Goal: Find specific page/section: Find specific page/section

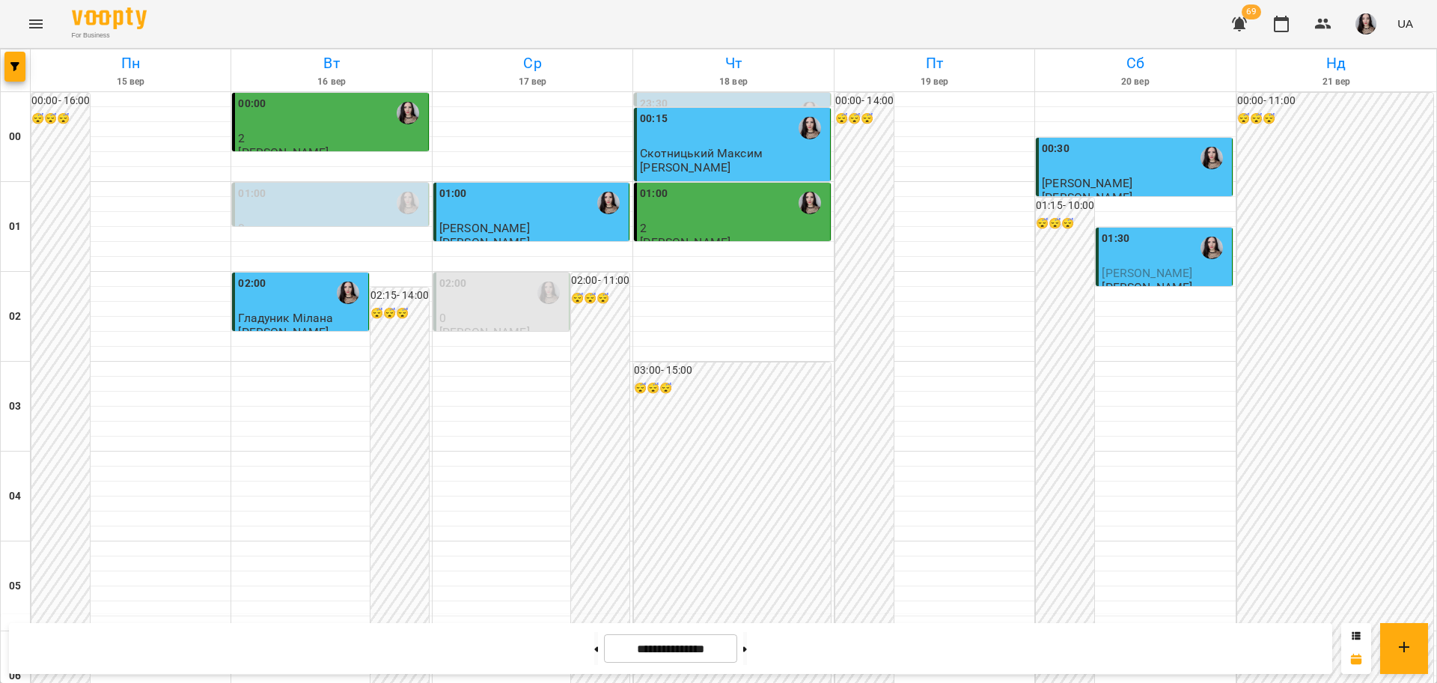
scroll to position [1373, 0]
click at [46, 27] on button "Menu" at bounding box center [36, 24] width 36 height 36
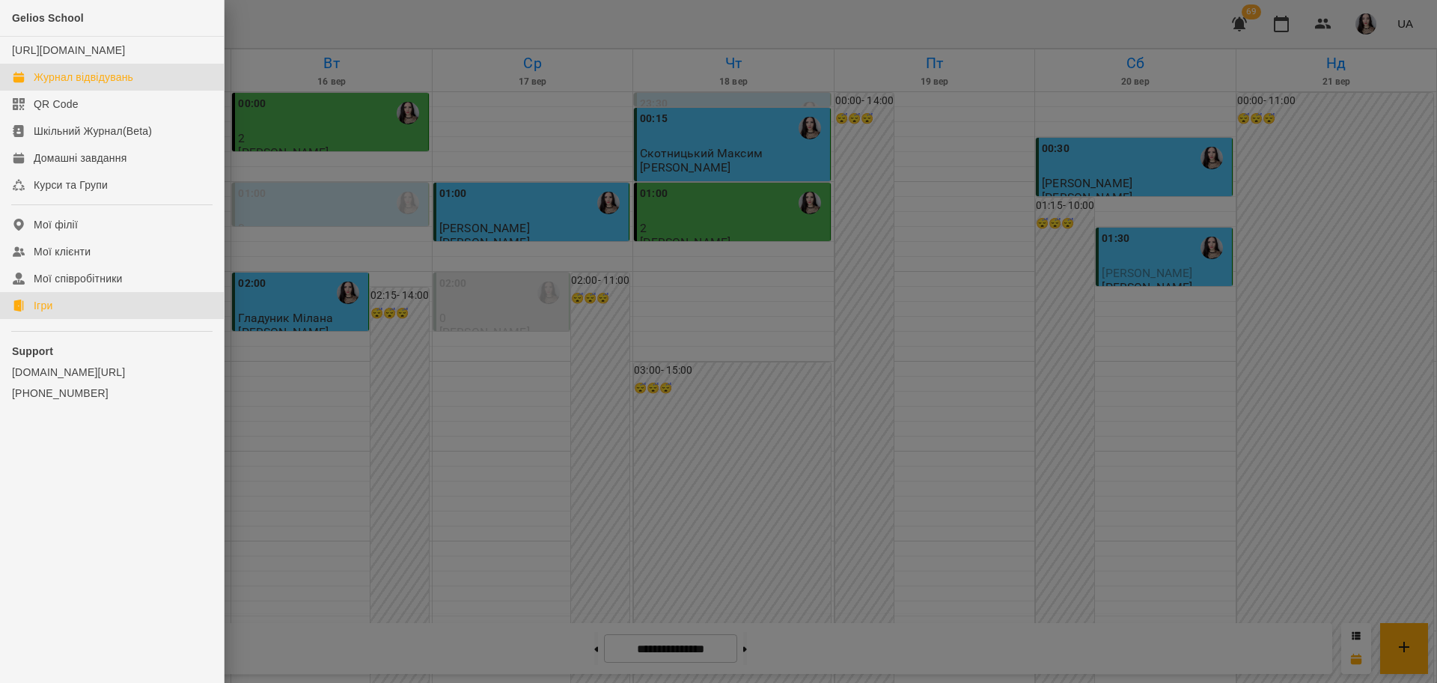
click at [49, 313] on div "Ігри" at bounding box center [43, 305] width 19 height 15
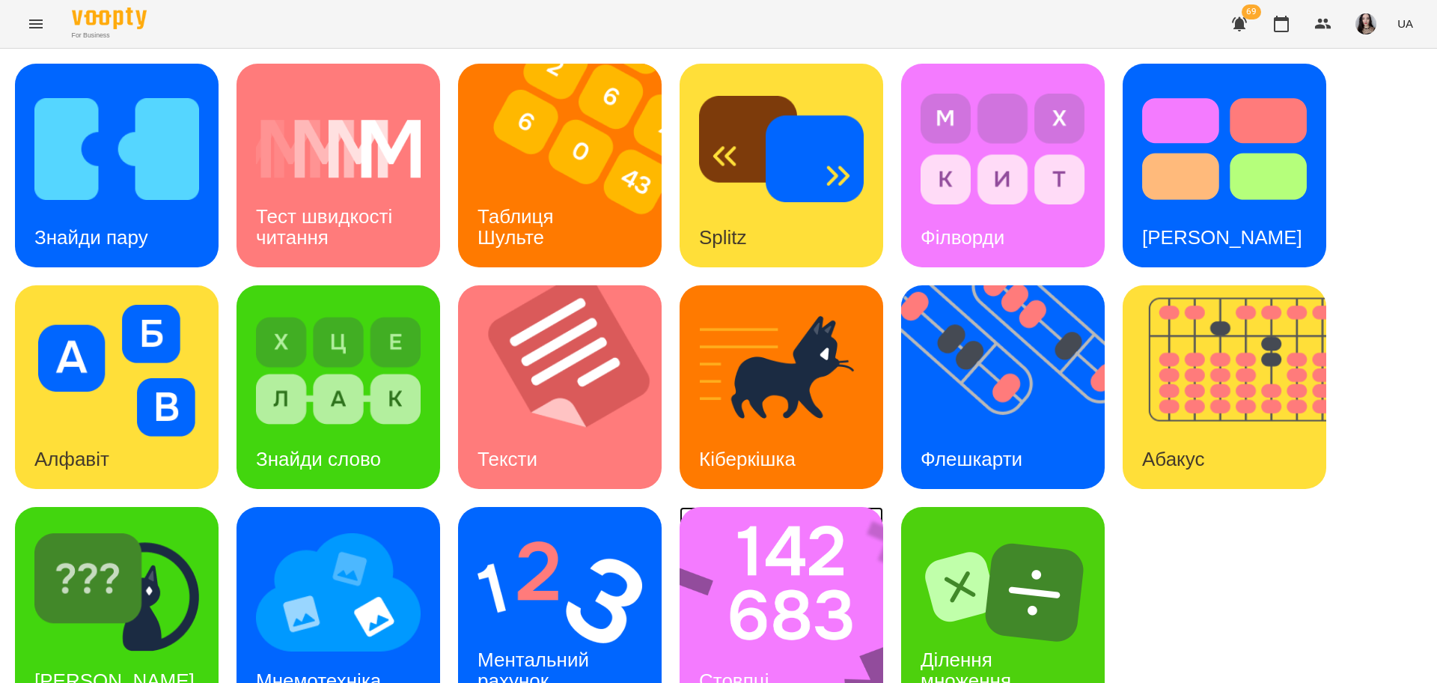
click at [712, 597] on img at bounding box center [791, 609] width 223 height 204
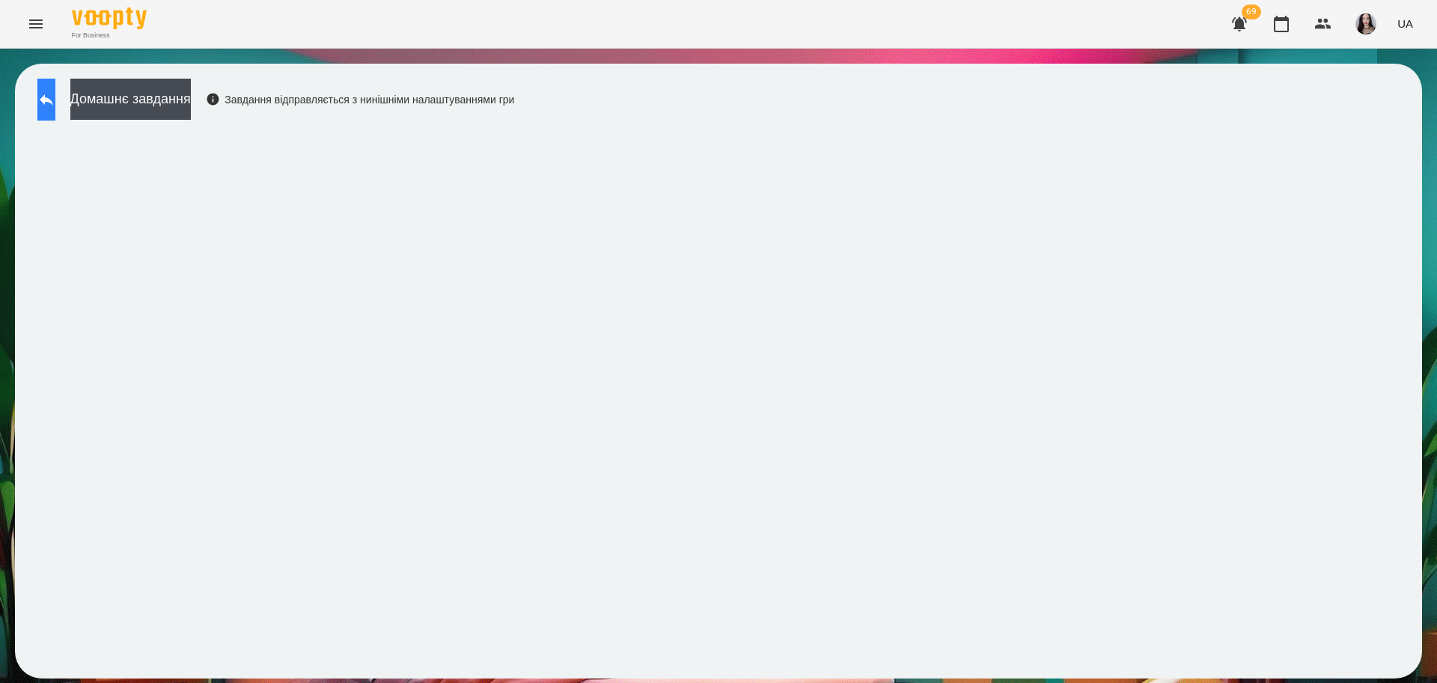
click at [55, 95] on icon at bounding box center [46, 100] width 18 height 18
